Goal: Information Seeking & Learning: Learn about a topic

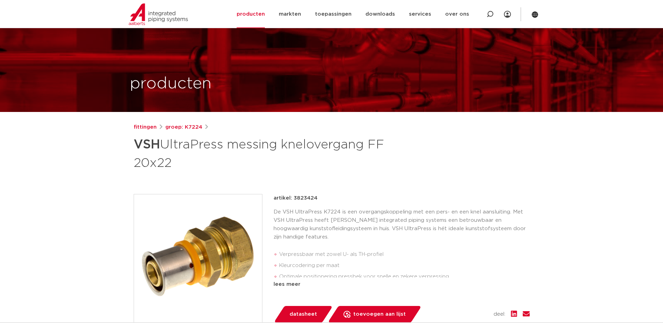
scroll to position [35, 0]
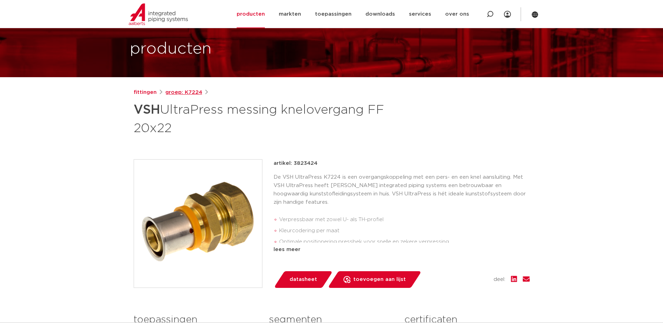
click at [197, 90] on link "groep: K7224" at bounding box center [183, 92] width 37 height 8
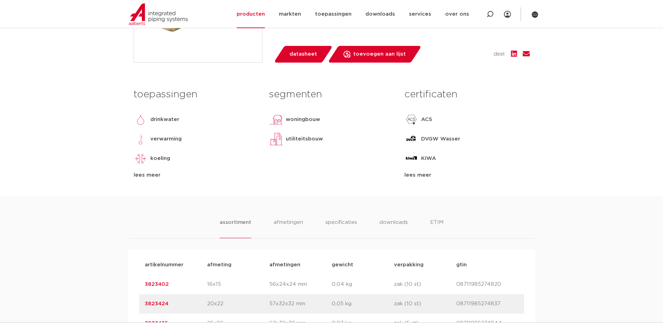
scroll to position [104, 0]
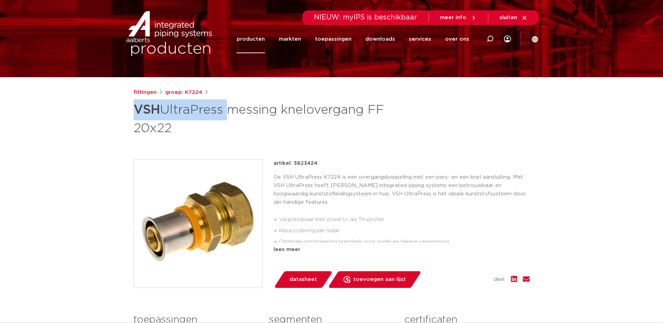
drag, startPoint x: 131, startPoint y: 110, endPoint x: 224, endPoint y: 116, distance: 92.8
click at [224, 116] on div "fittingen groep: K7224 VSH UltraPress messing knelovergang FF 20x22" at bounding box center [331, 254] width 407 height 333
copy h1 "VSH UltraPress"
